Goal: Task Accomplishment & Management: Complete application form

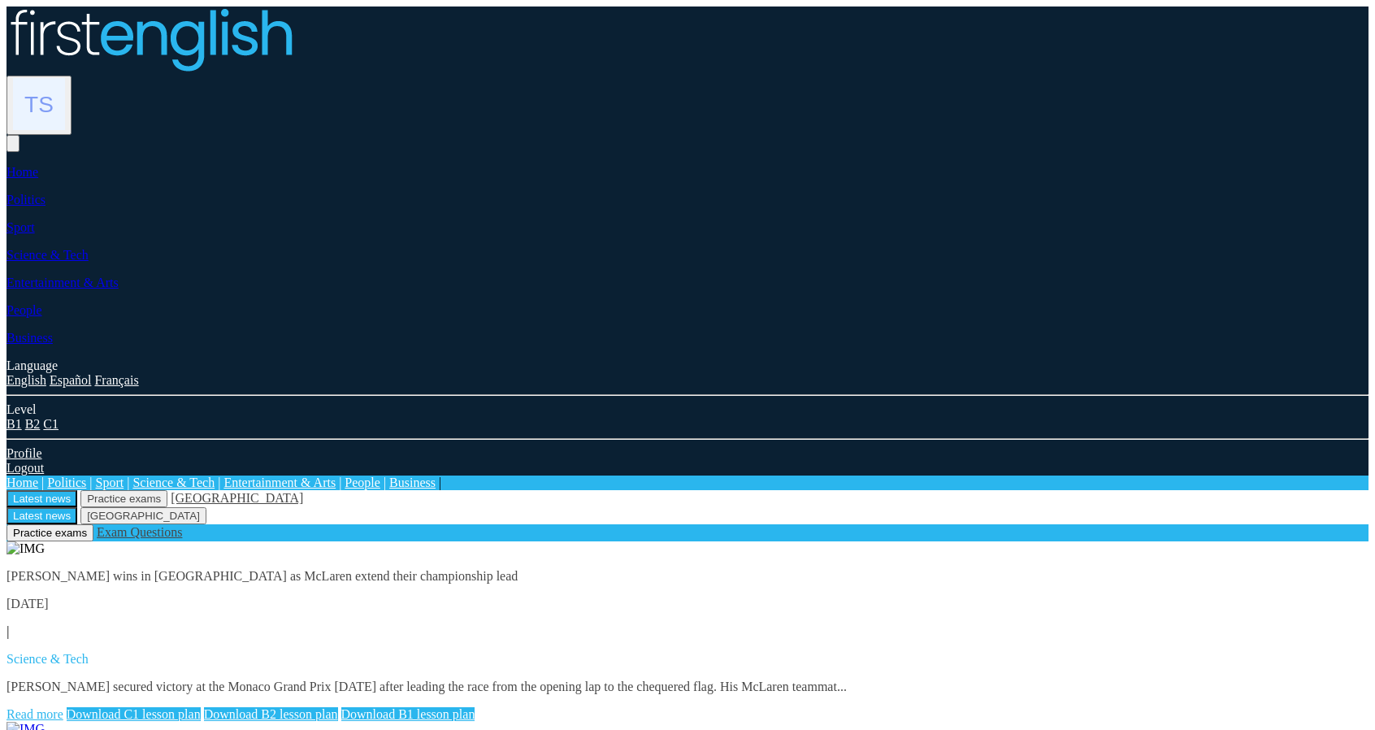
click at [65, 78] on img at bounding box center [39, 104] width 52 height 52
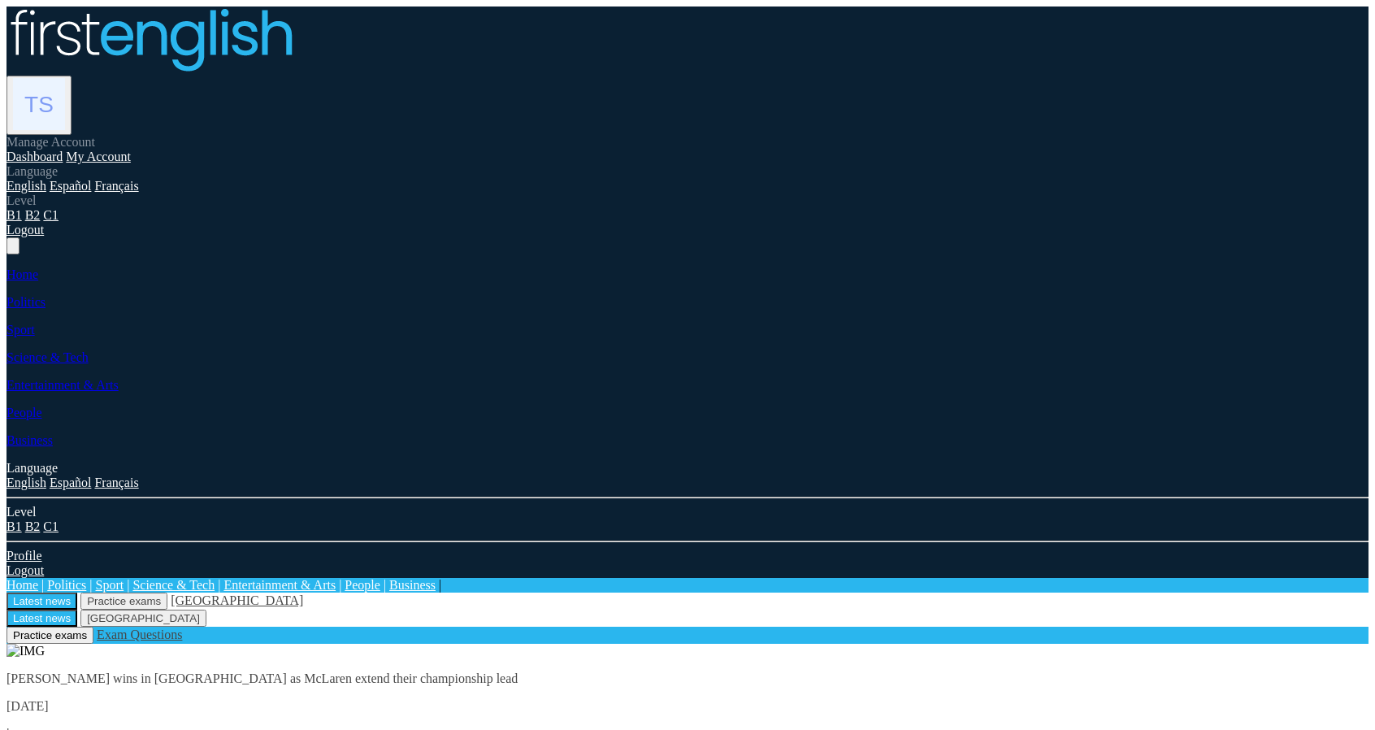
click at [45, 331] on img at bounding box center [25, 650] width 38 height 15
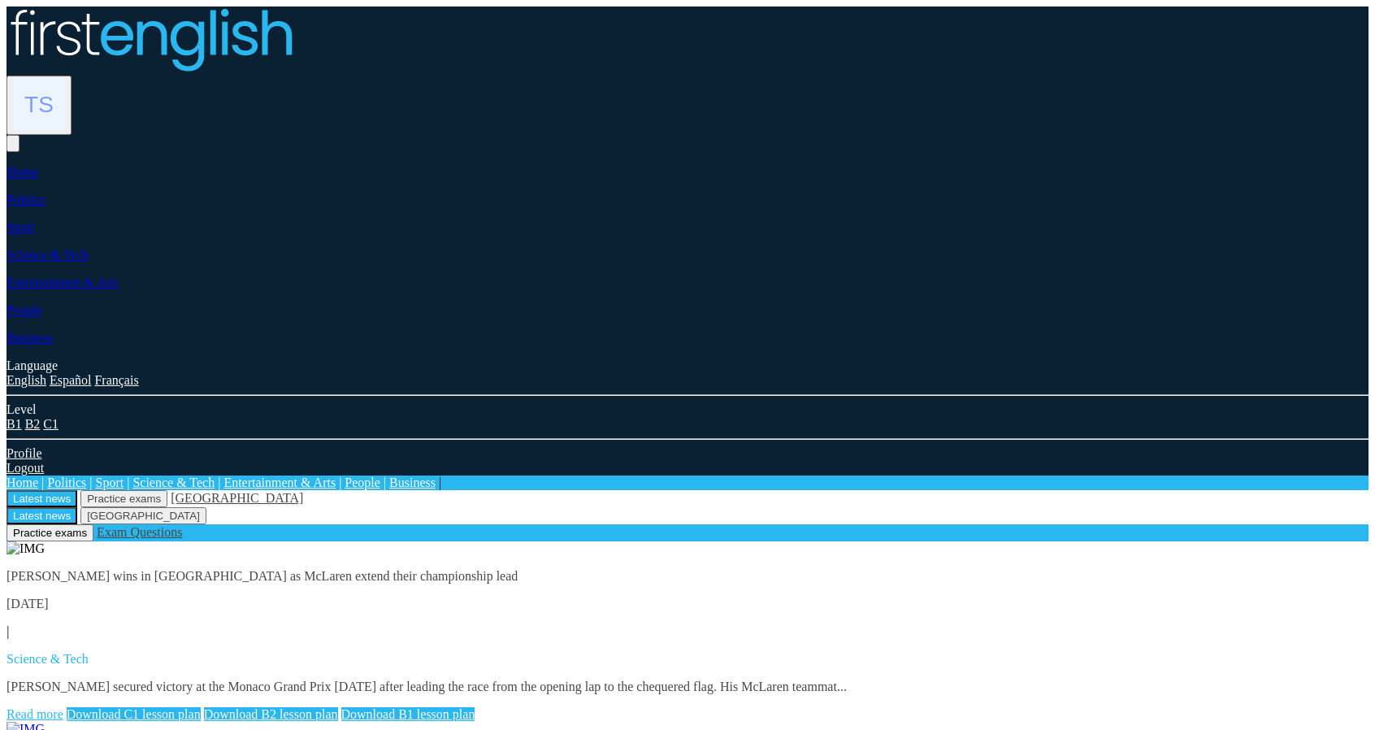
click at [65, 78] on img at bounding box center [39, 104] width 52 height 52
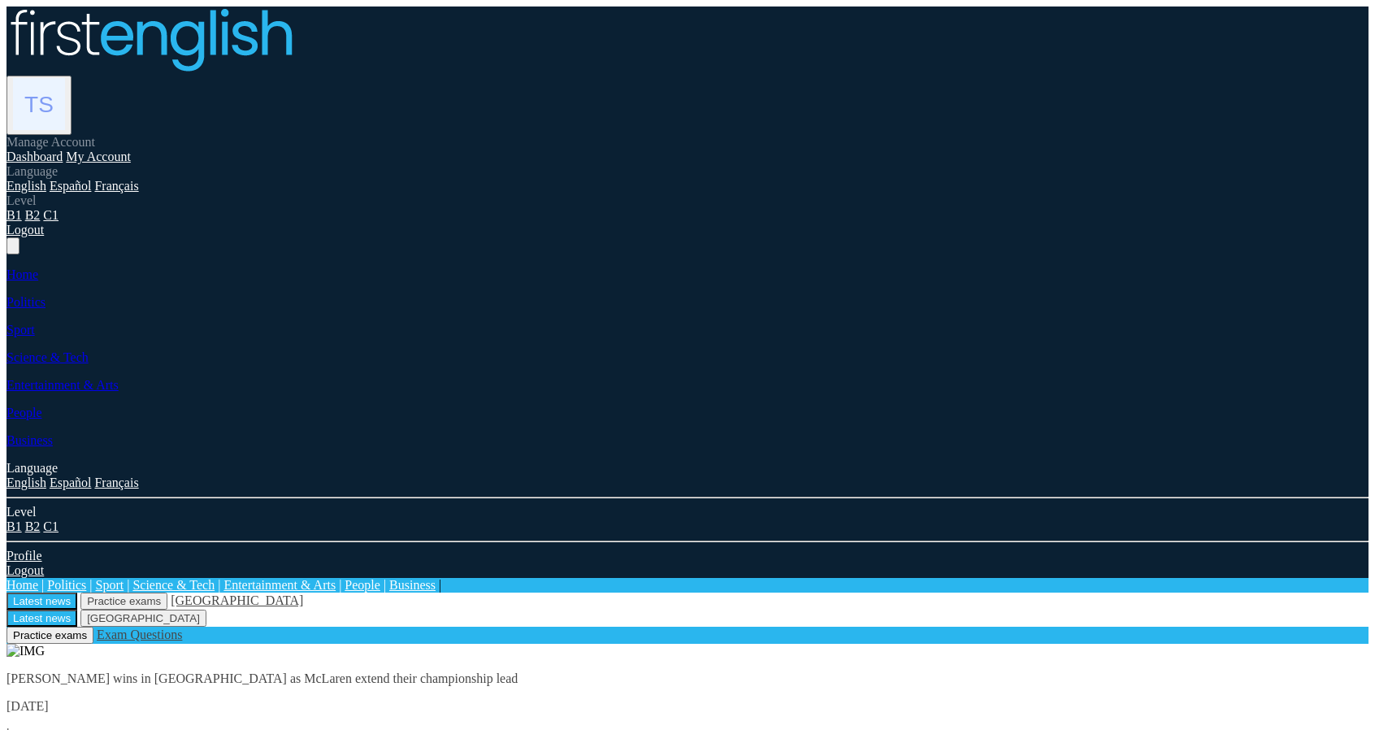
click at [131, 149] on link "My Account" at bounding box center [98, 156] width 65 height 14
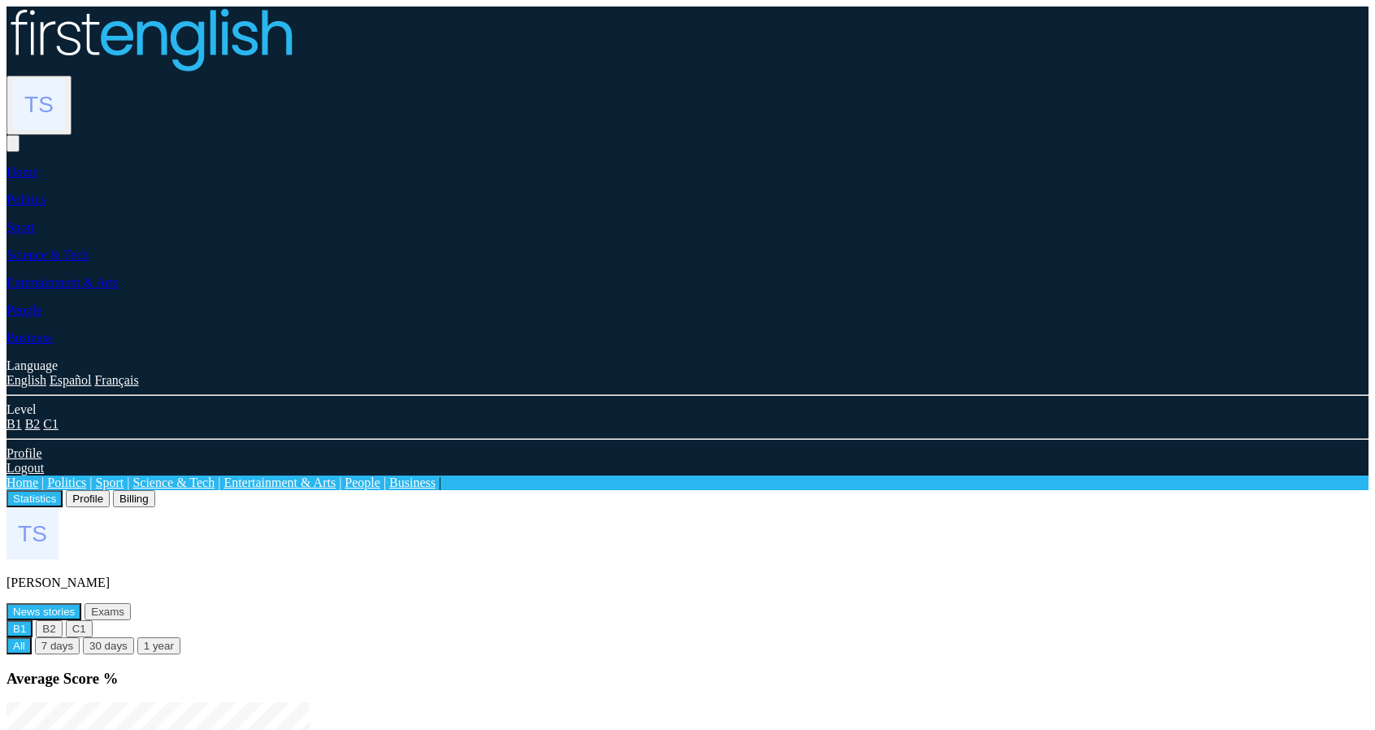
click at [110, 490] on button "Profile" at bounding box center [88, 498] width 44 height 17
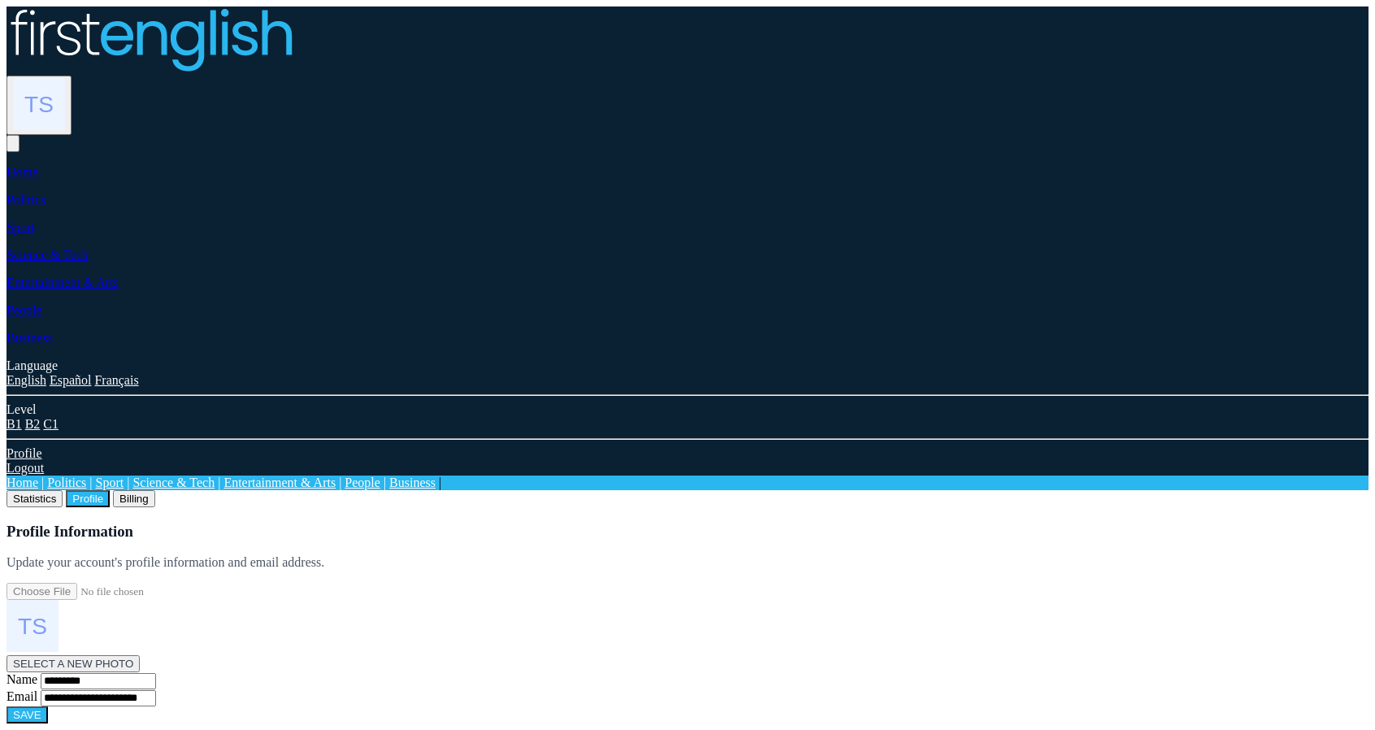
click at [155, 490] on button "Billing" at bounding box center [134, 498] width 42 height 17
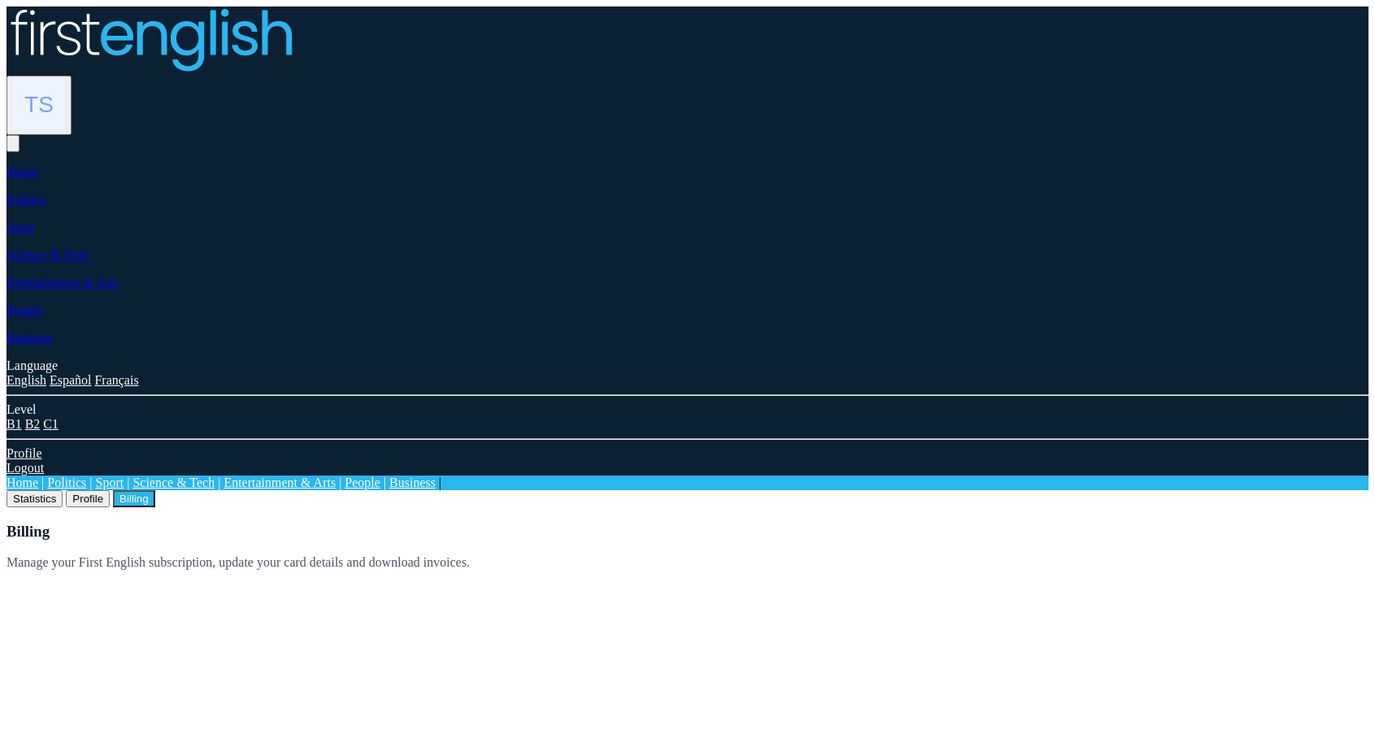
click at [63, 490] on button "Statistics" at bounding box center [34, 498] width 56 height 17
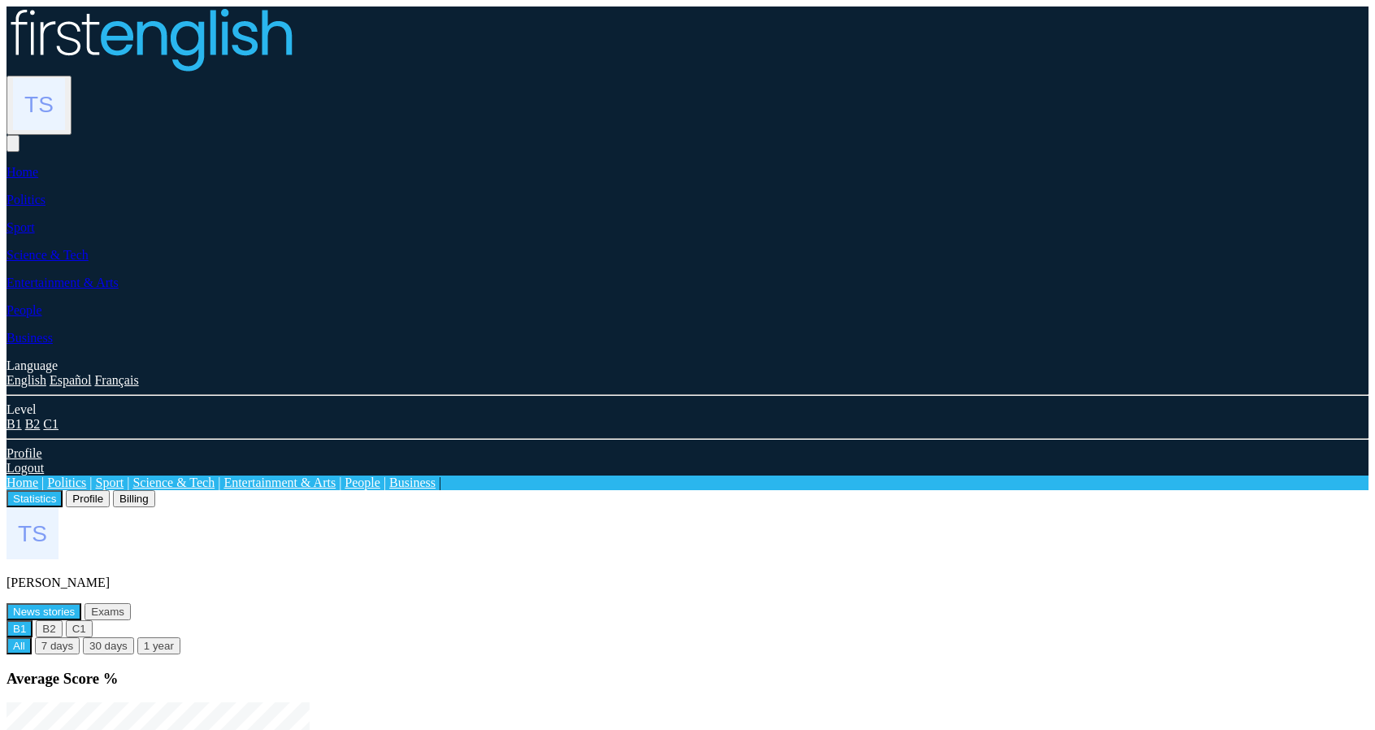
click at [65, 78] on img at bounding box center [39, 104] width 52 height 52
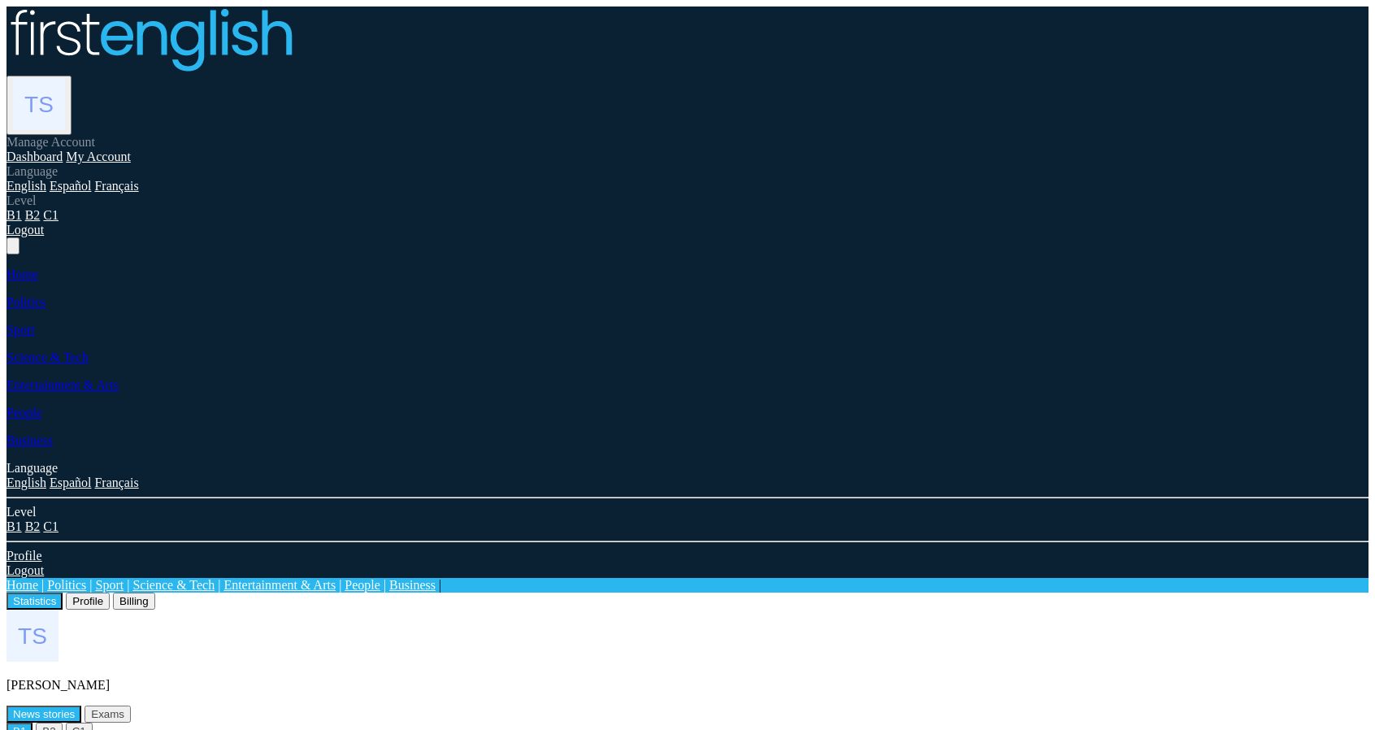
click at [44, 236] on link "Logout" at bounding box center [24, 230] width 37 height 14
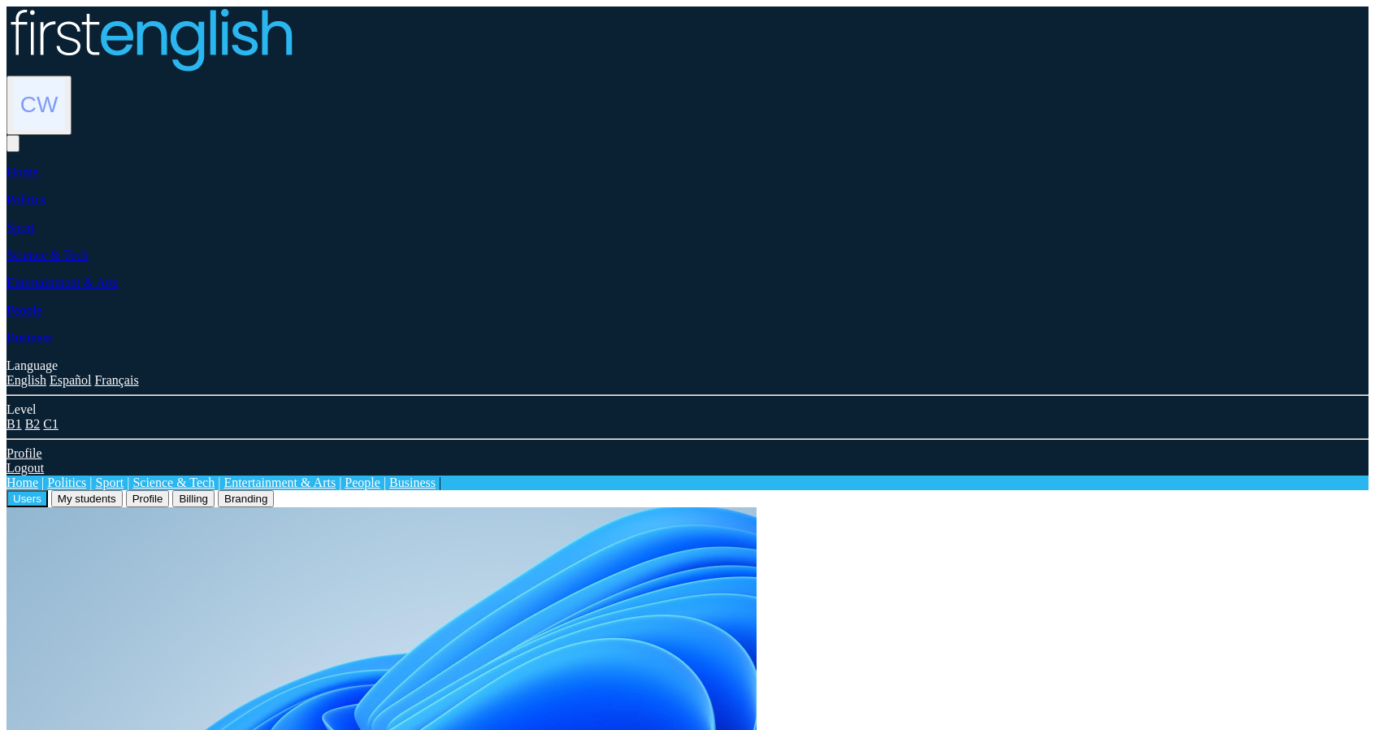
drag, startPoint x: 552, startPoint y: 266, endPoint x: 826, endPoint y: 292, distance: 275.8
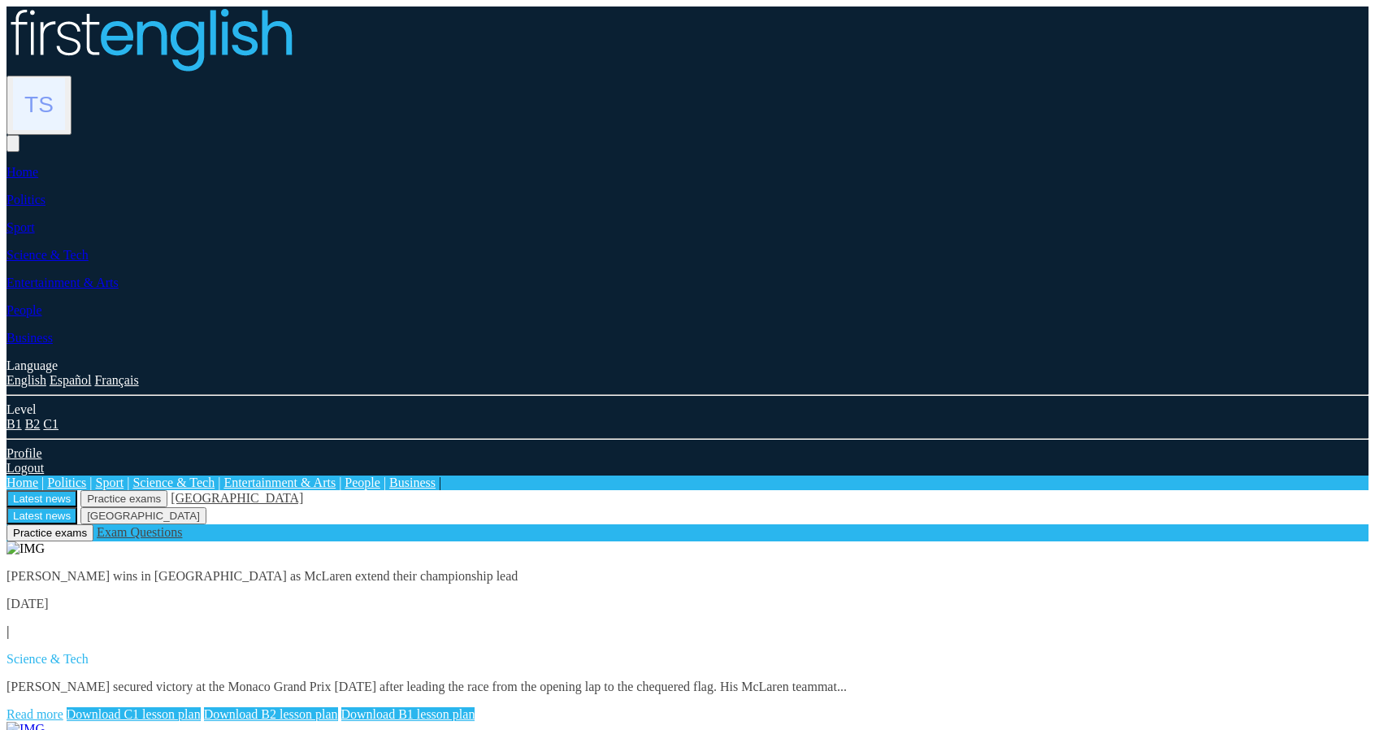
click at [65, 78] on img at bounding box center [39, 104] width 52 height 52
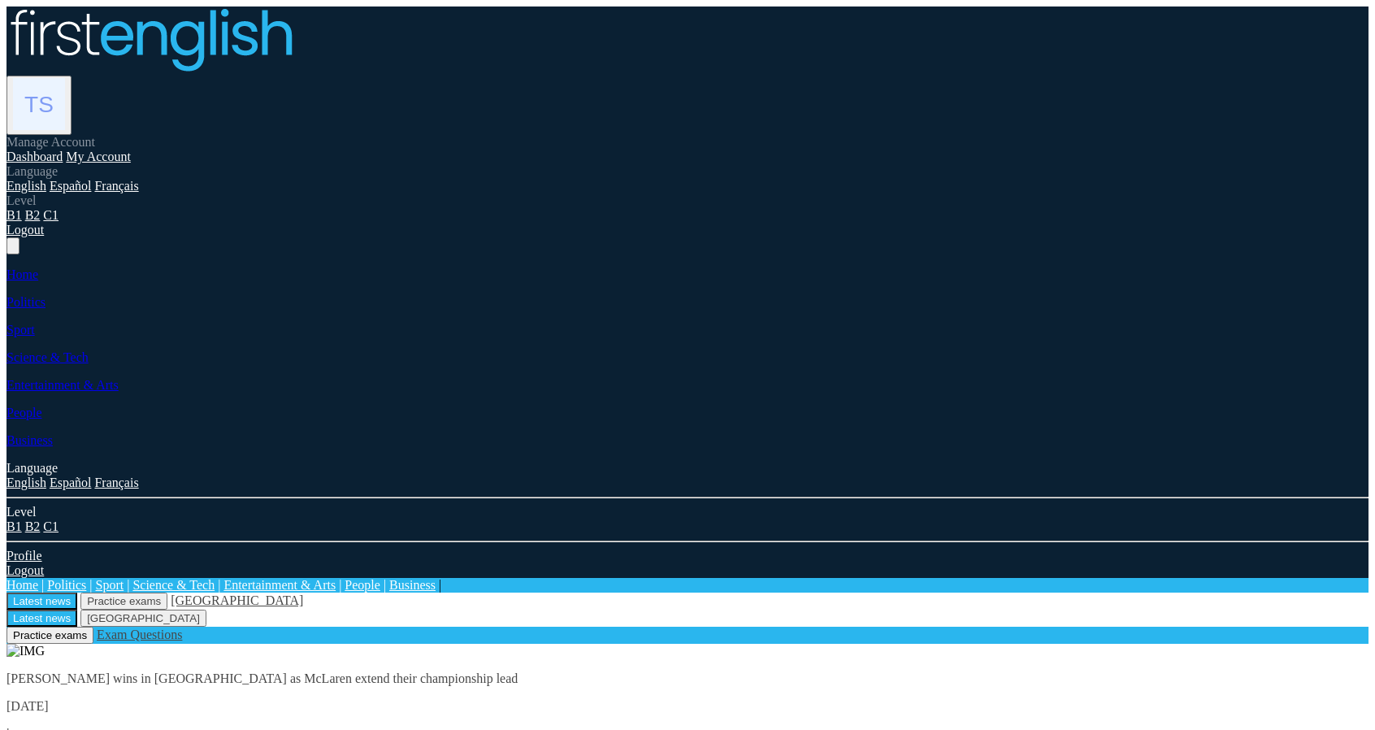
click at [44, 236] on link "Logout" at bounding box center [24, 230] width 37 height 14
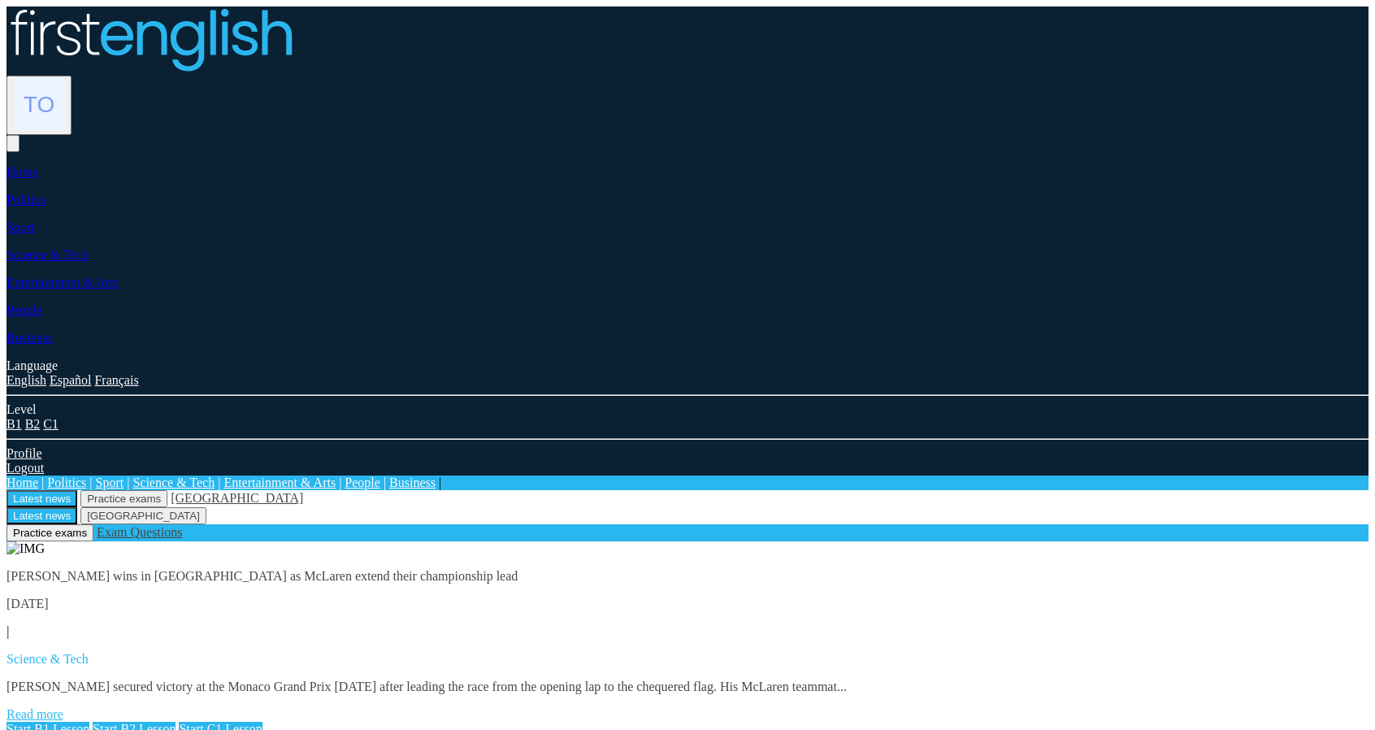
click at [1159, 34] on div "Manage Account My Account Language English Español Français B1 B2 C1 Logout" at bounding box center [687, 78] width 1362 height 145
click at [65, 78] on img at bounding box center [39, 104] width 52 height 52
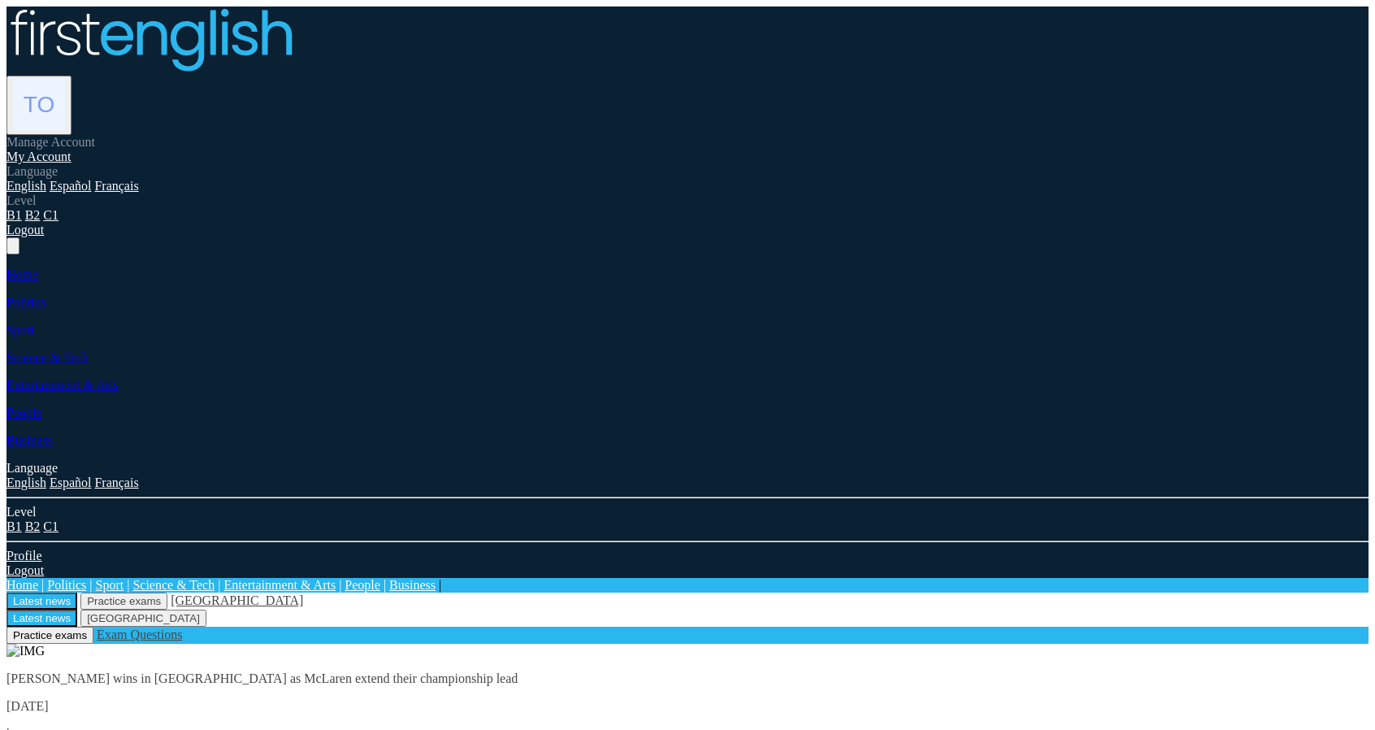
click at [71, 149] on link "My Account" at bounding box center [38, 156] width 65 height 14
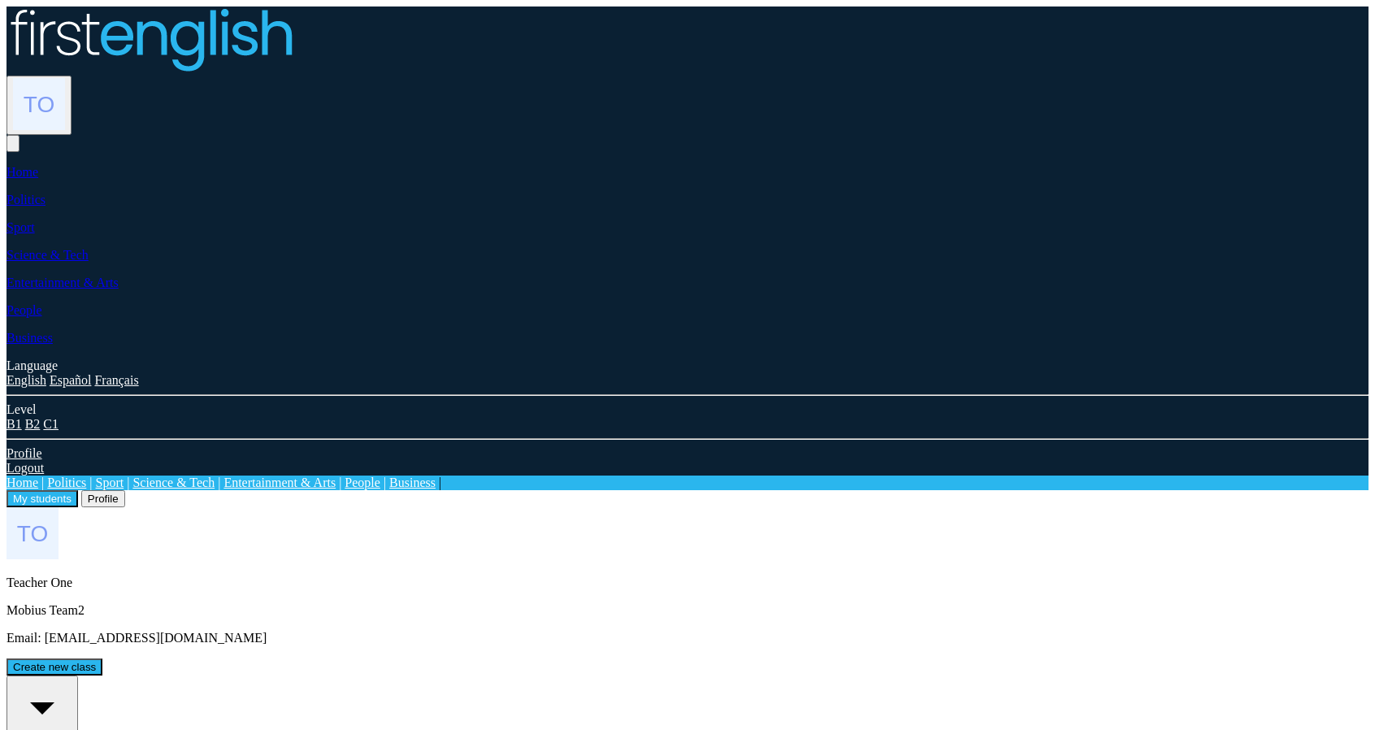
click at [78, 675] on button "All students 2" at bounding box center [41, 720] width 71 height 90
click at [71, 678] on div "All students" at bounding box center [42, 714] width 58 height 73
click at [102, 658] on button "Create new class" at bounding box center [54, 666] width 96 height 17
type input "**********"
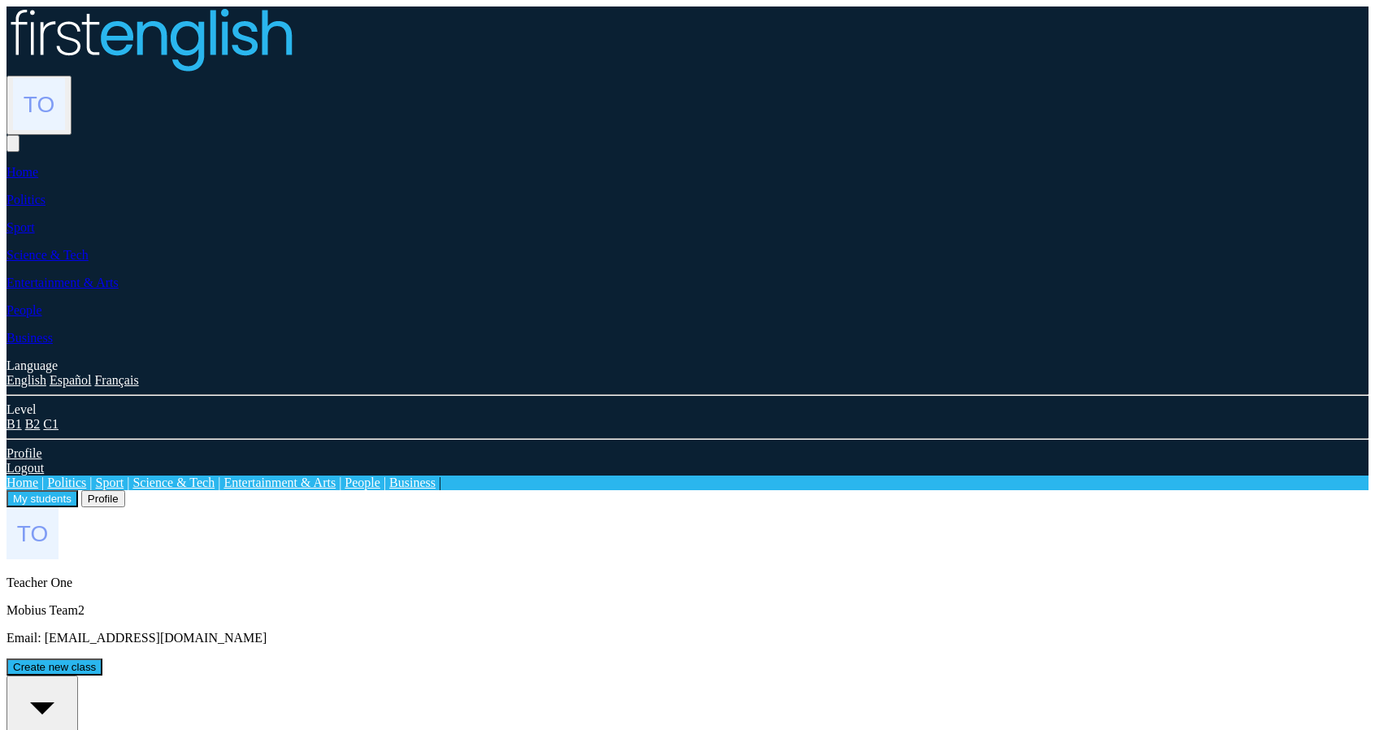
type input "**********"
drag, startPoint x: 795, startPoint y: 425, endPoint x: 804, endPoint y: 414, distance: 15.0
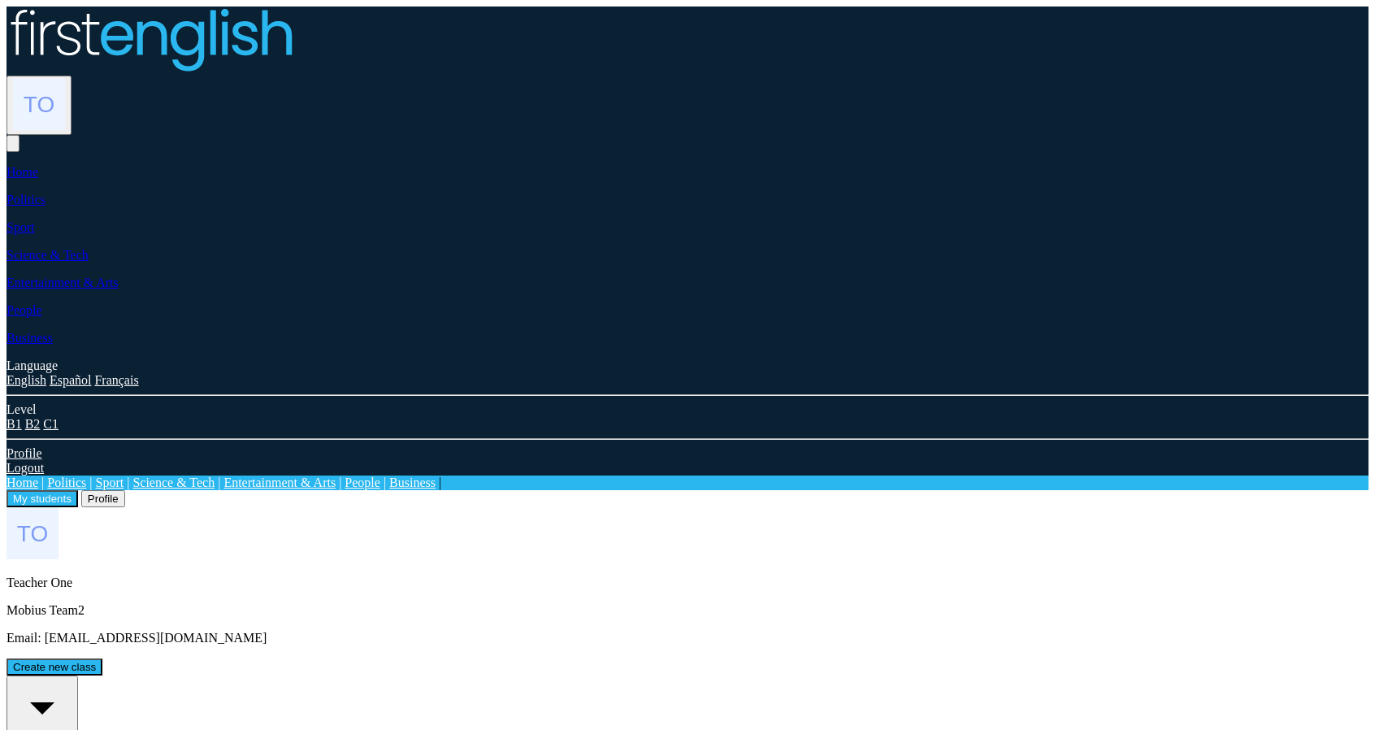
click at [78, 675] on button "All students 2" at bounding box center [41, 720] width 71 height 90
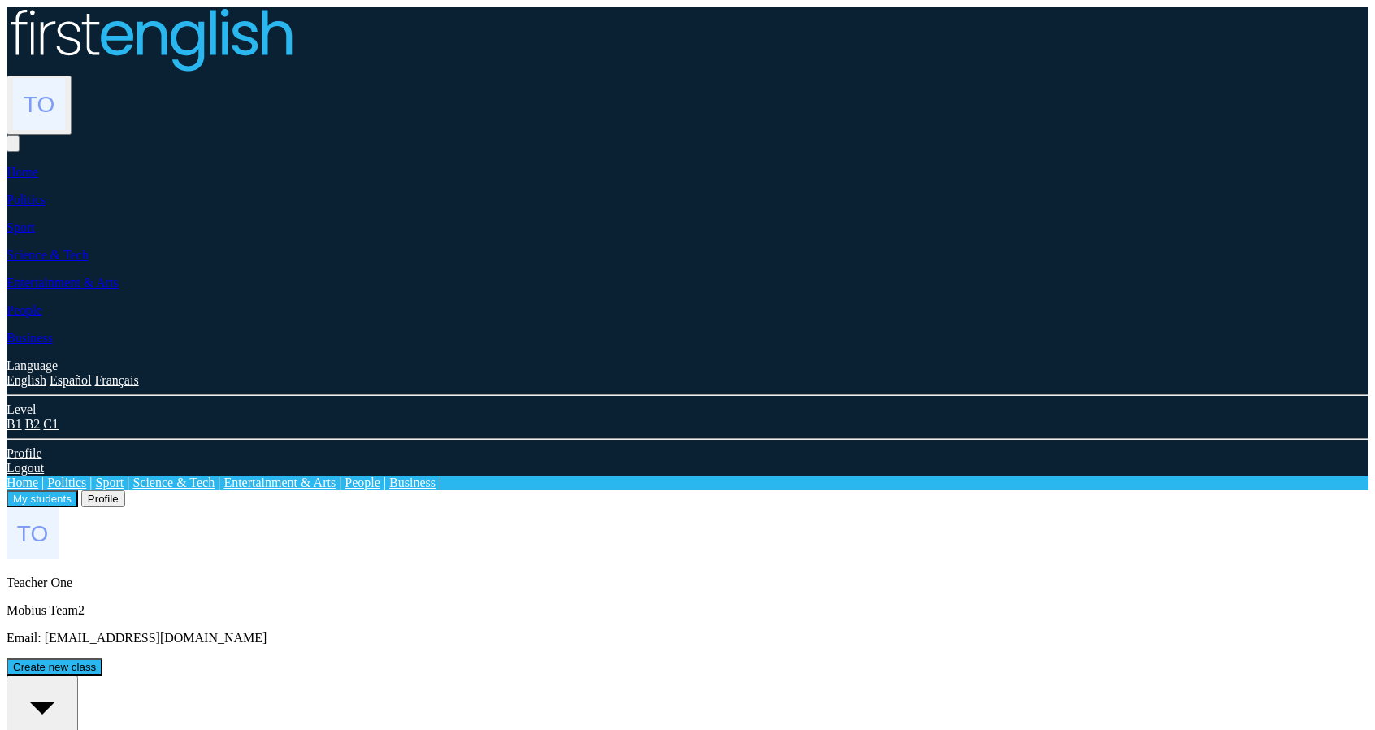
click at [78, 675] on button "All students 2" at bounding box center [41, 720] width 71 height 90
click at [1055, 507] on div "Teacher One Mobius Team2 Email: mikig43559@obirah.com Create new class" at bounding box center [687, 591] width 1362 height 168
click at [102, 658] on button "Create new class" at bounding box center [54, 666] width 96 height 17
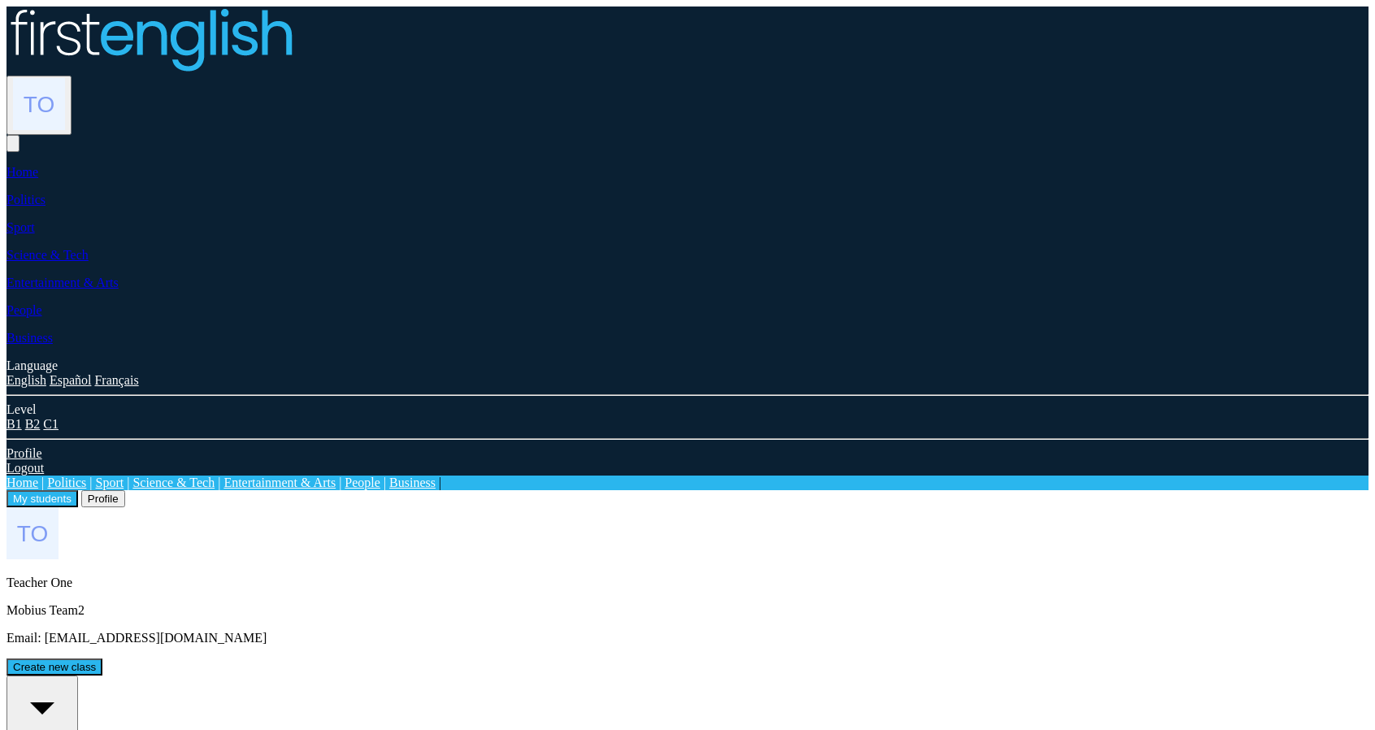
type input "**********"
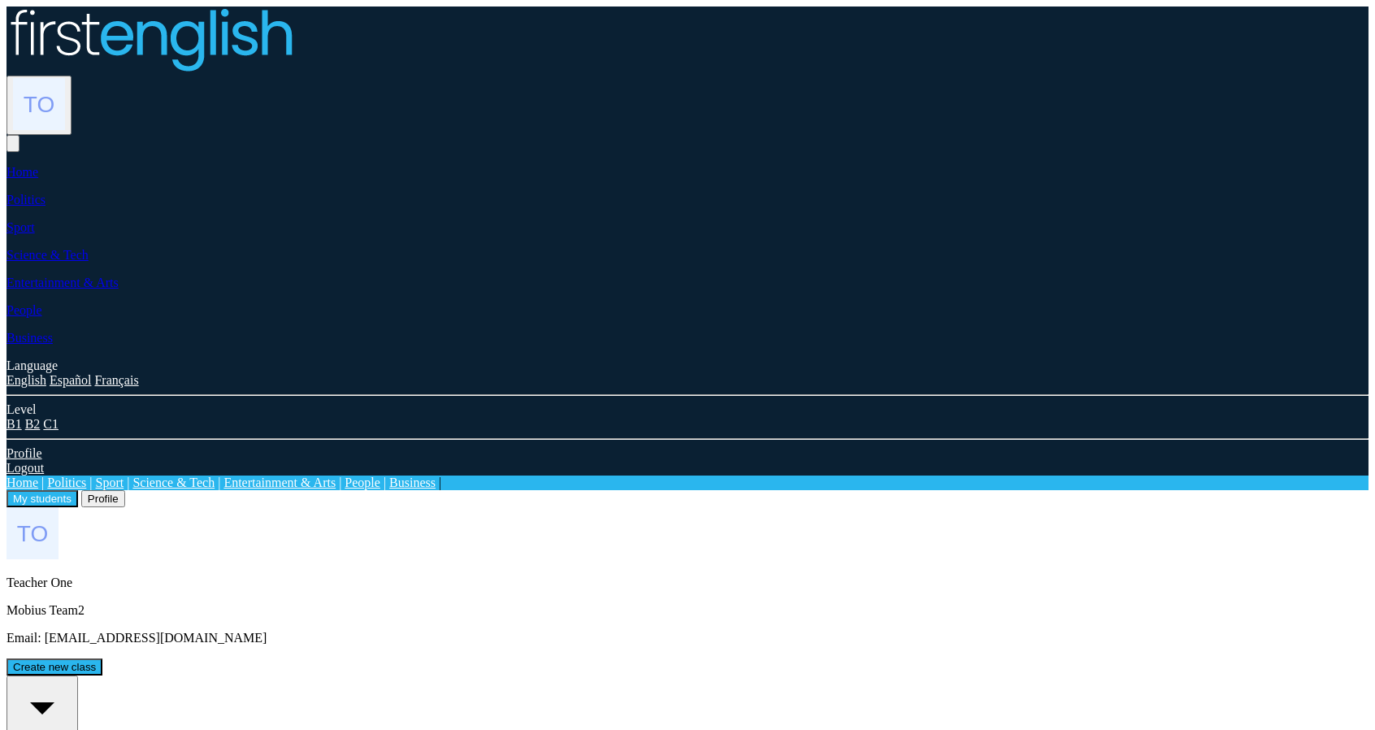
click at [125, 490] on button "Profile" at bounding box center [103, 498] width 44 height 17
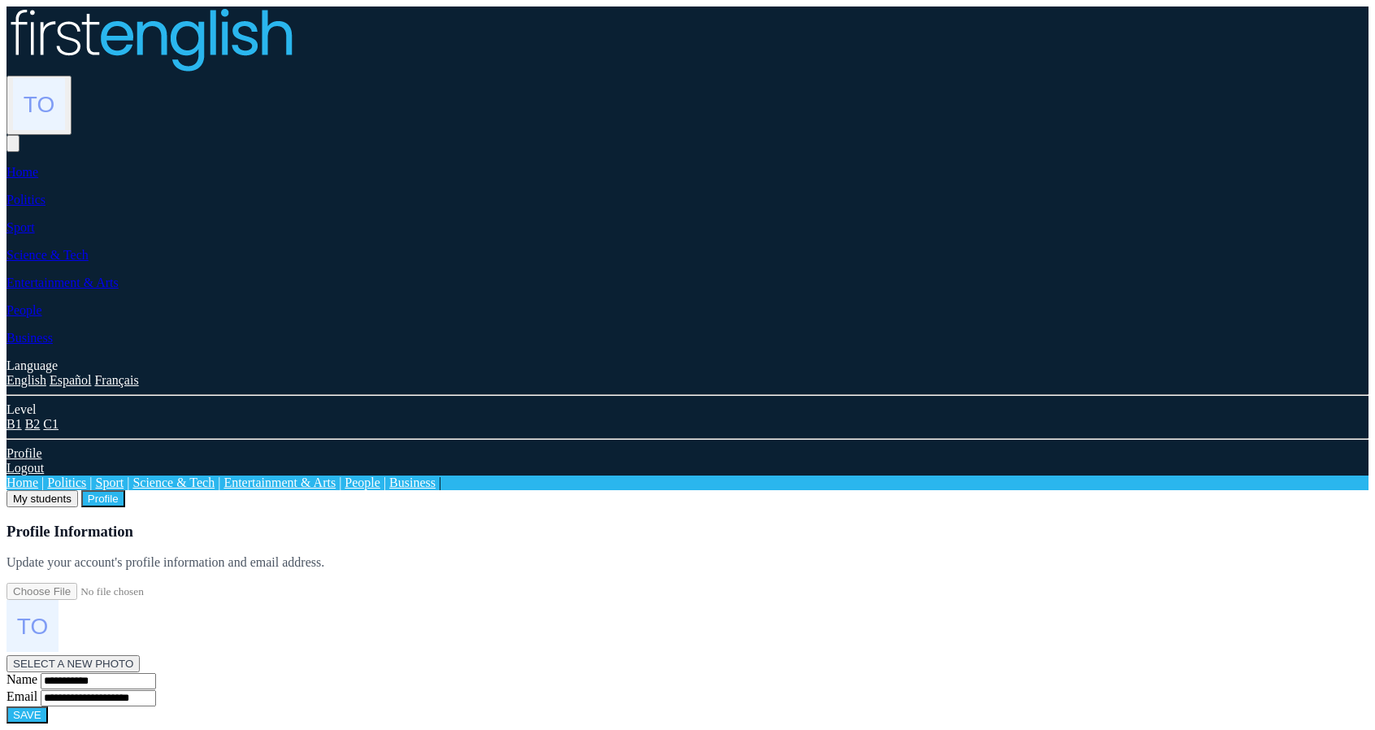
click at [78, 490] on button "My students" at bounding box center [41, 498] width 71 height 17
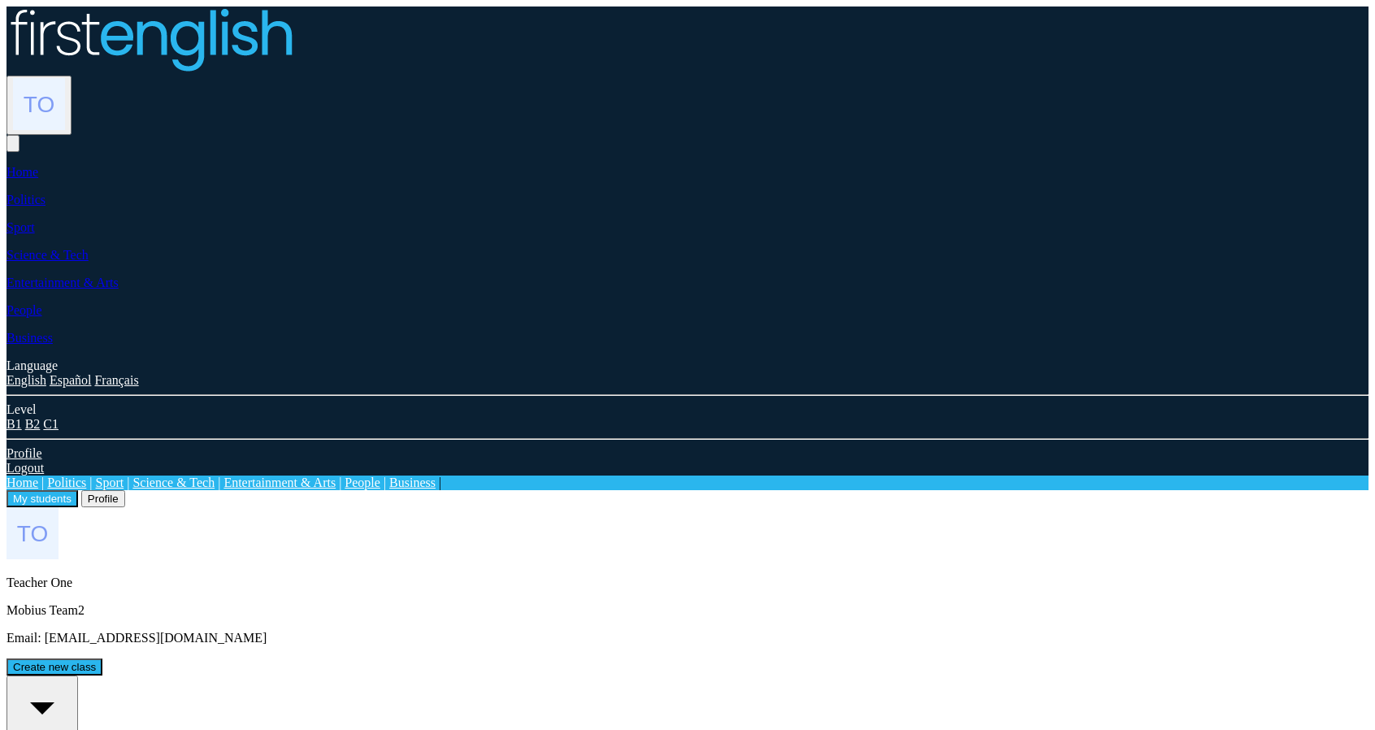
click at [71, 678] on div "All students 1" at bounding box center [42, 720] width 58 height 85
